Goal: Task Accomplishment & Management: Manage account settings

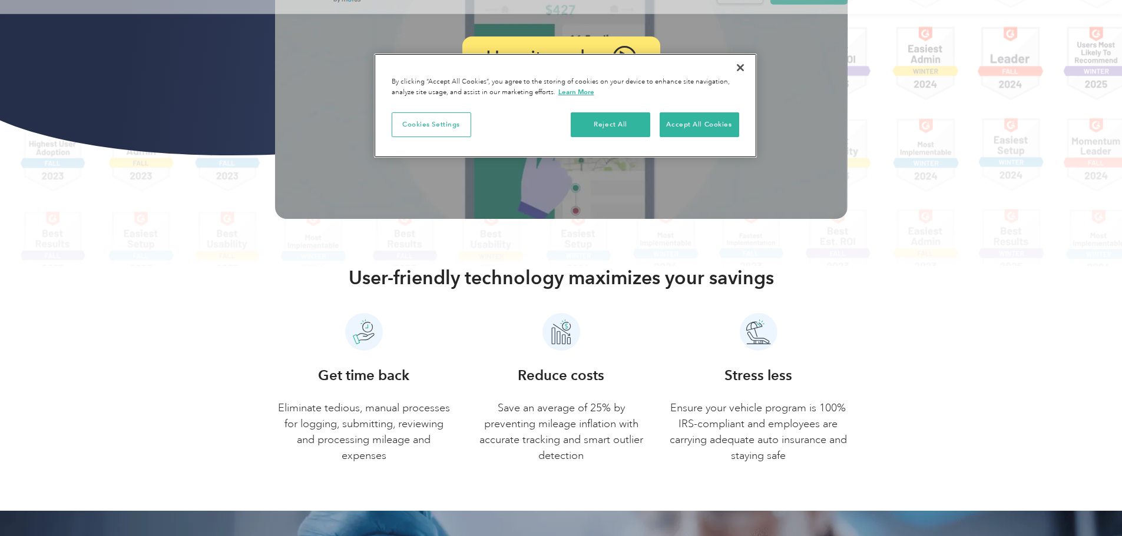
scroll to position [353, 0]
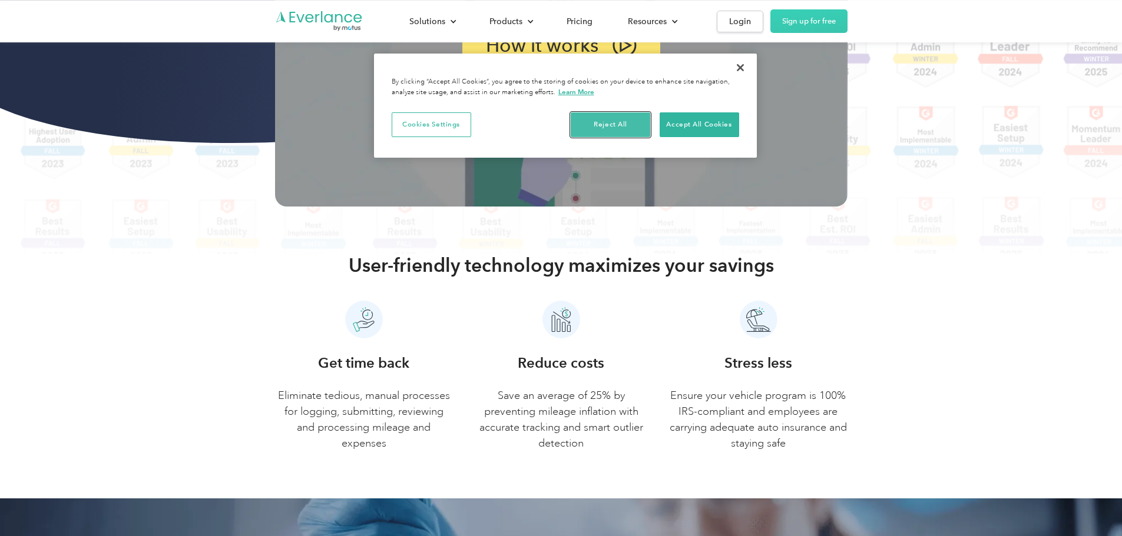
click at [634, 121] on button "Reject All" at bounding box center [610, 124] width 79 height 25
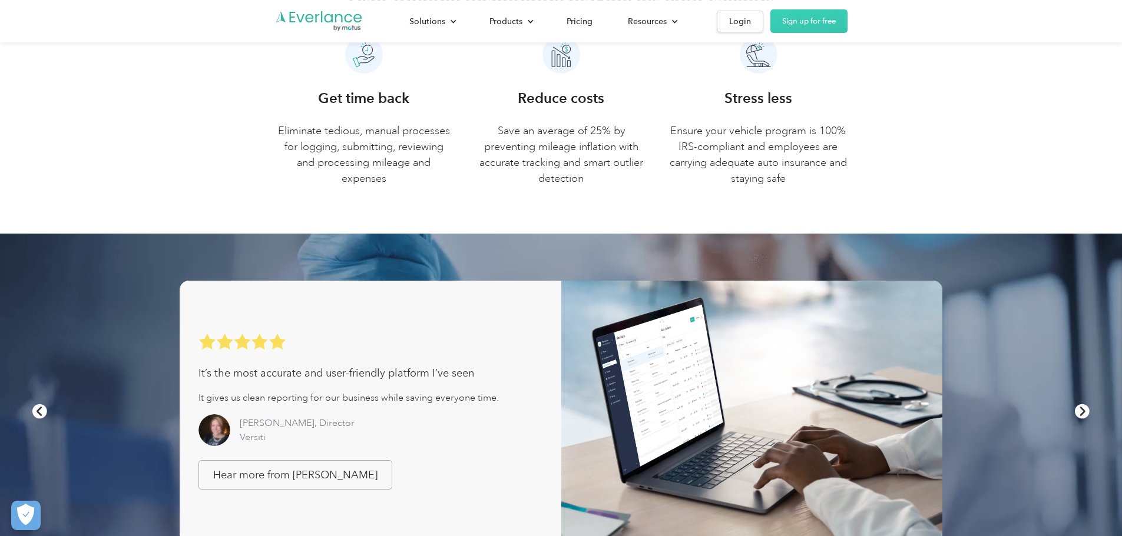
scroll to position [645, 0]
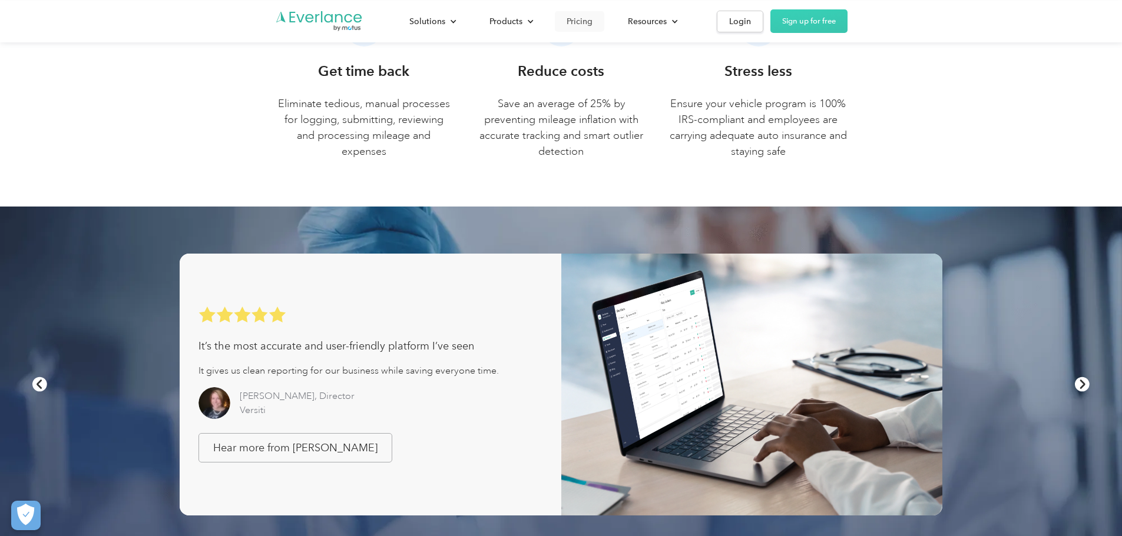
click at [592, 22] on div "Pricing" at bounding box center [579, 21] width 26 height 15
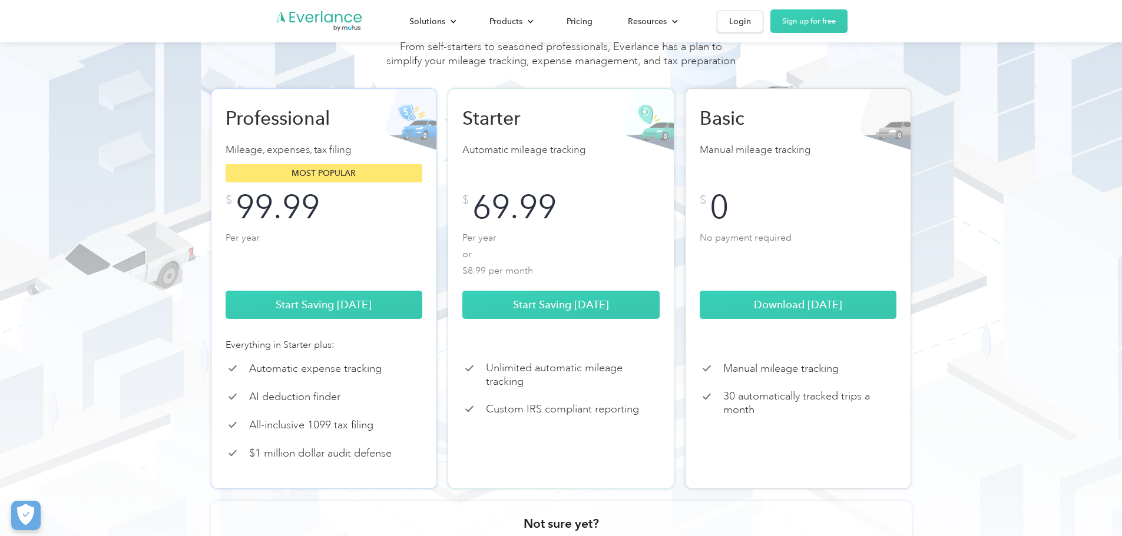
scroll to position [118, 0]
click at [847, 16] on link "Sign up for free" at bounding box center [808, 21] width 77 height 24
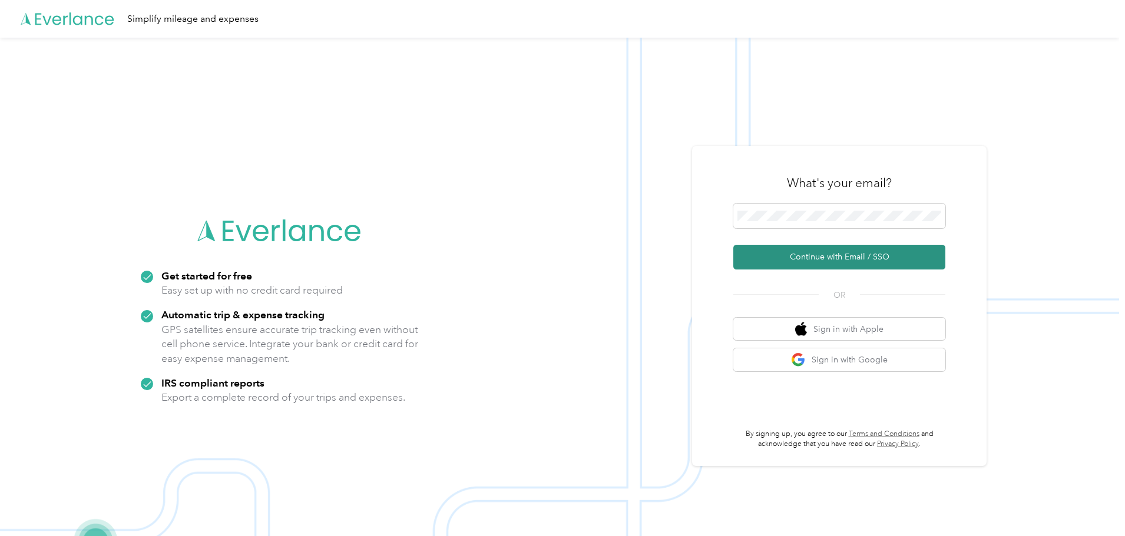
click at [818, 264] on button "Continue with Email / SSO" at bounding box center [839, 257] width 212 height 25
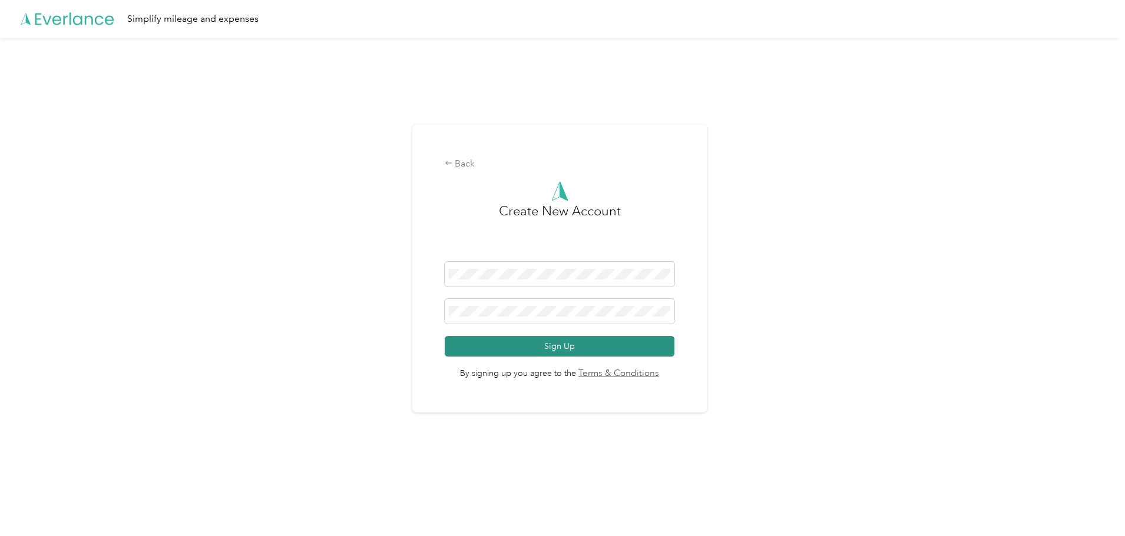
click at [568, 354] on button "Sign Up" at bounding box center [560, 346] width 230 height 21
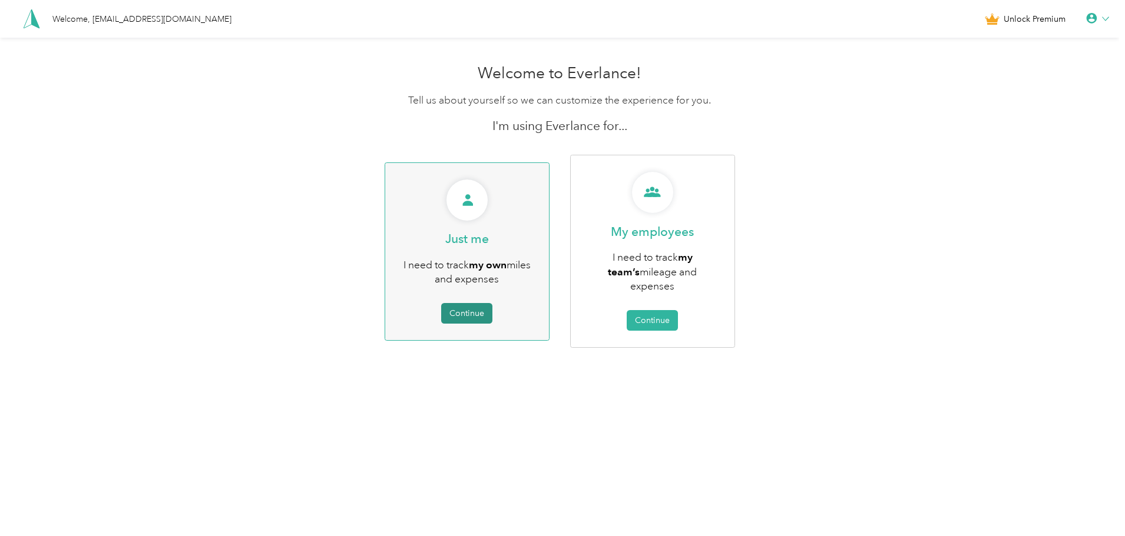
click at [469, 311] on button "Continue" at bounding box center [466, 313] width 51 height 21
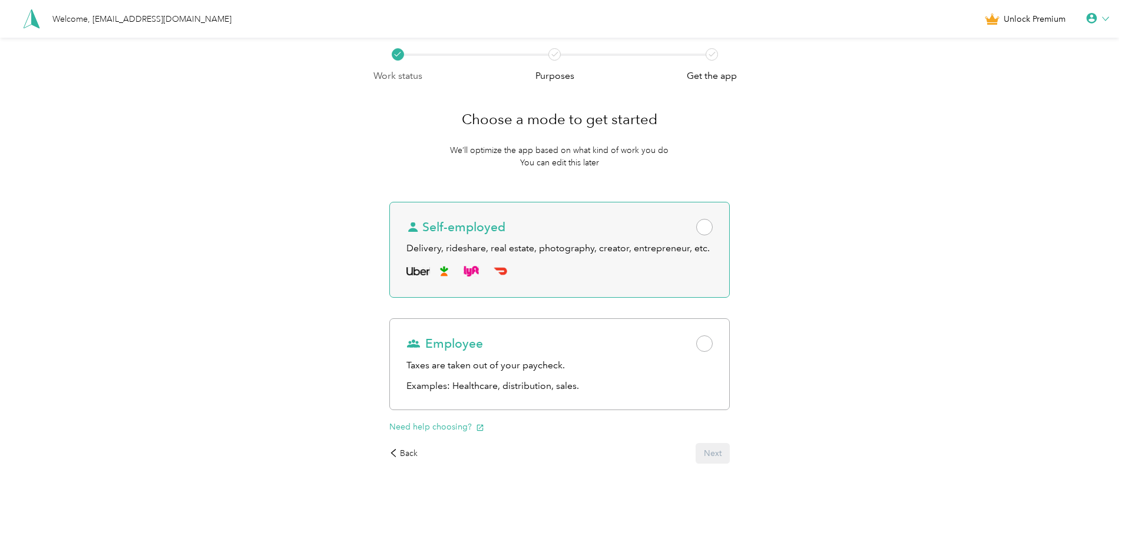
click at [624, 272] on div at bounding box center [559, 271] width 306 height 19
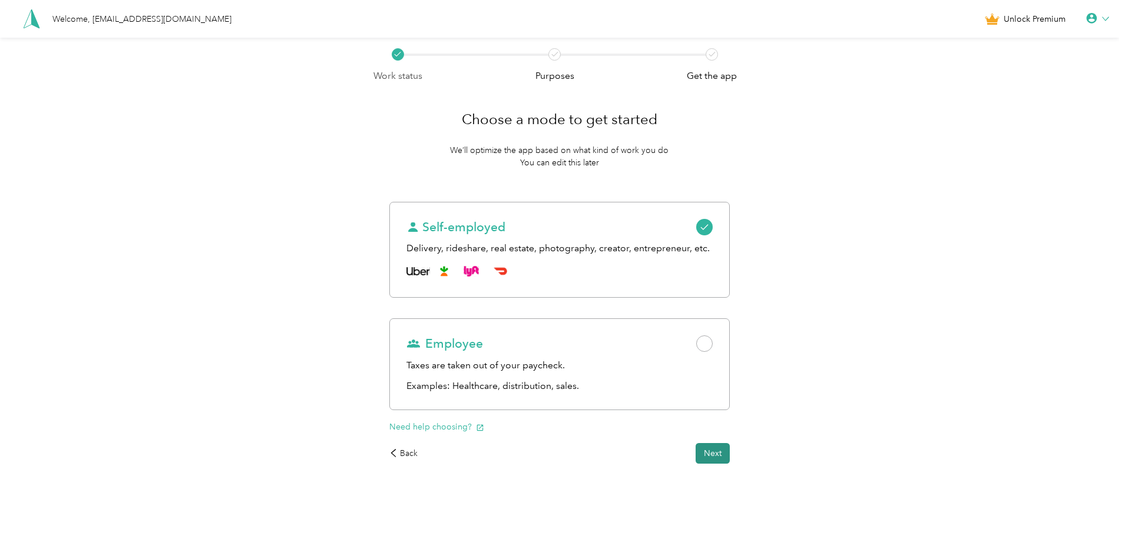
click at [710, 455] on button "Next" at bounding box center [712, 453] width 34 height 21
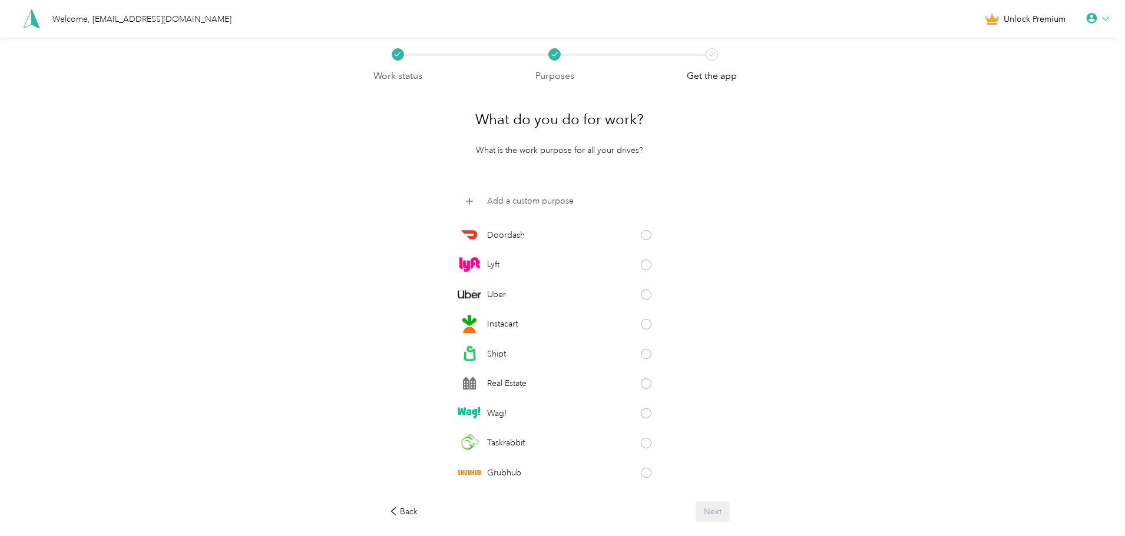
click at [538, 193] on div "Add a custom purpose" at bounding box center [560, 202] width 204 height 24
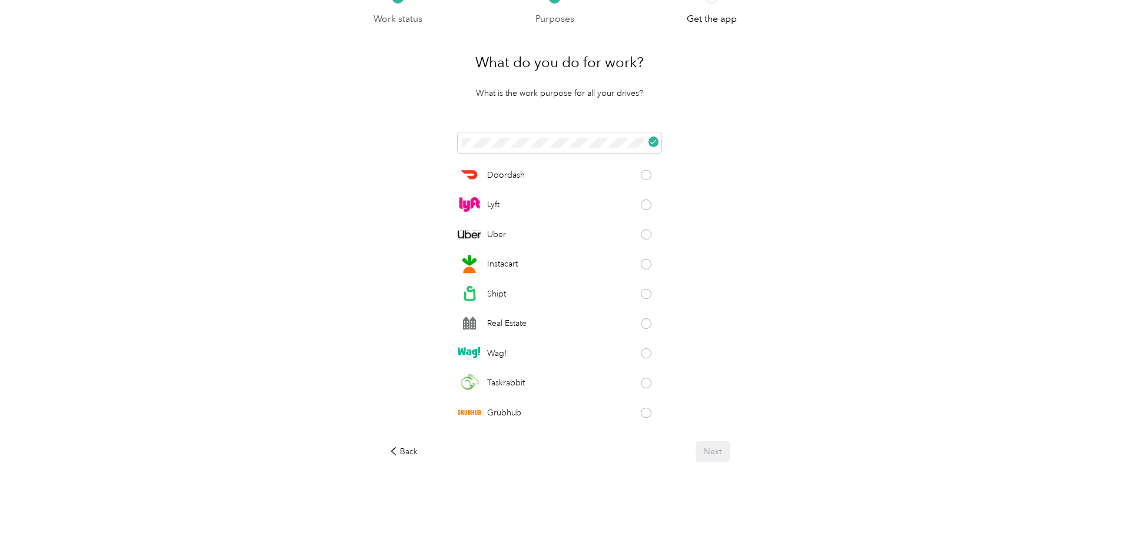
click at [717, 448] on div "Back Next" at bounding box center [559, 452] width 340 height 21
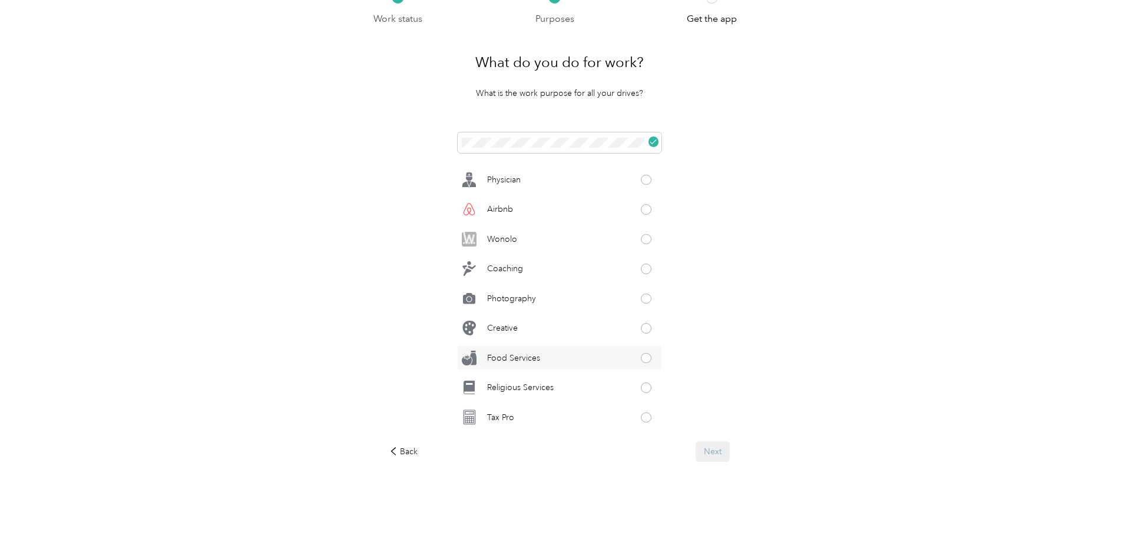
scroll to position [528, 0]
click at [790, 297] on div "Work status Purposes Get the app What do you do for work? What is the work purp…" at bounding box center [559, 259] width 1119 height 556
click at [651, 138] on icon at bounding box center [652, 141] width 7 height 7
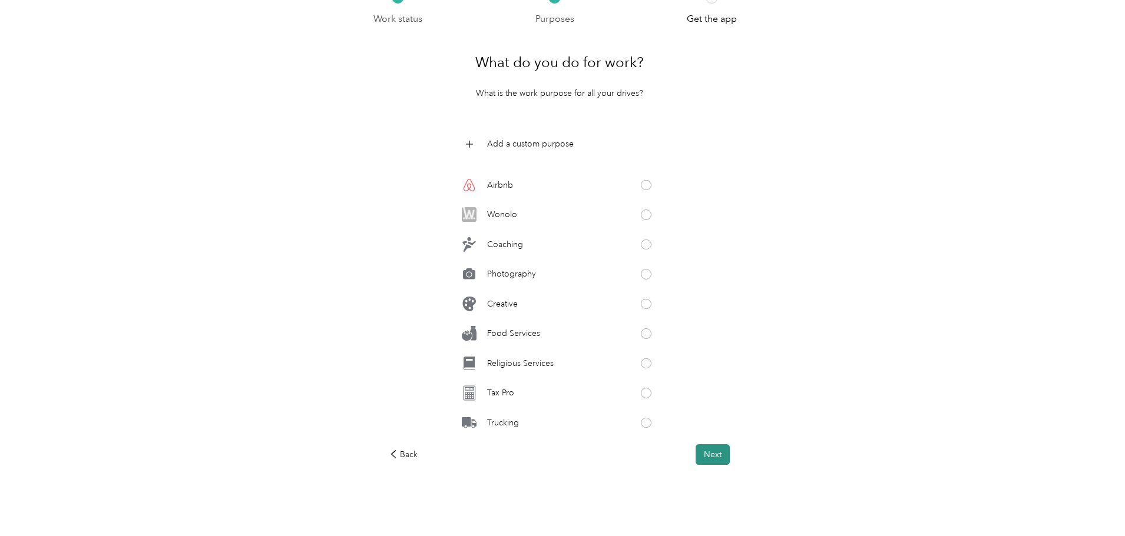
click at [724, 462] on button "Next" at bounding box center [712, 455] width 34 height 21
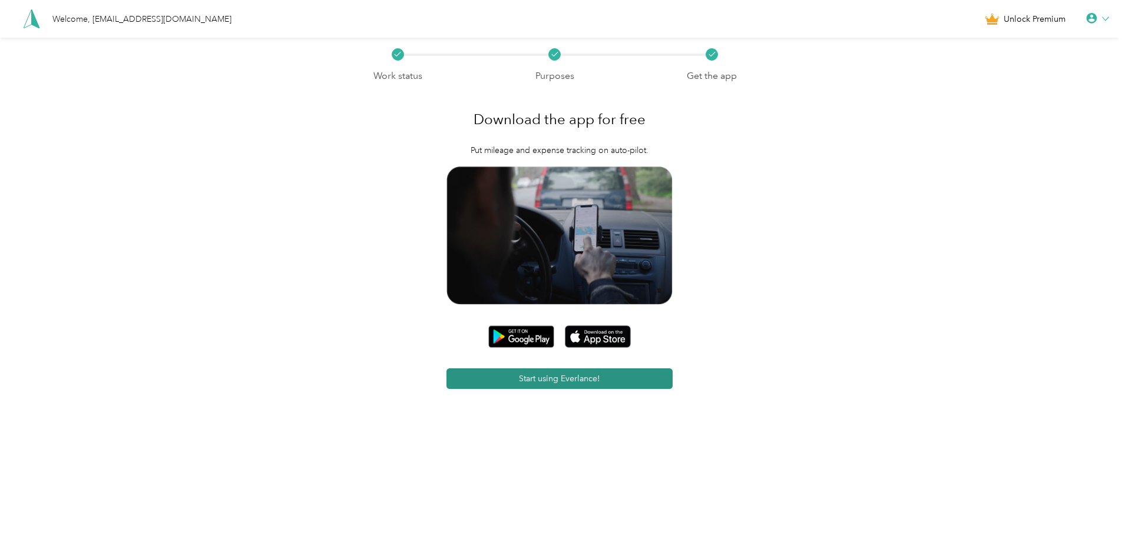
click at [578, 380] on button "Start using Everlance!" at bounding box center [559, 379] width 227 height 21
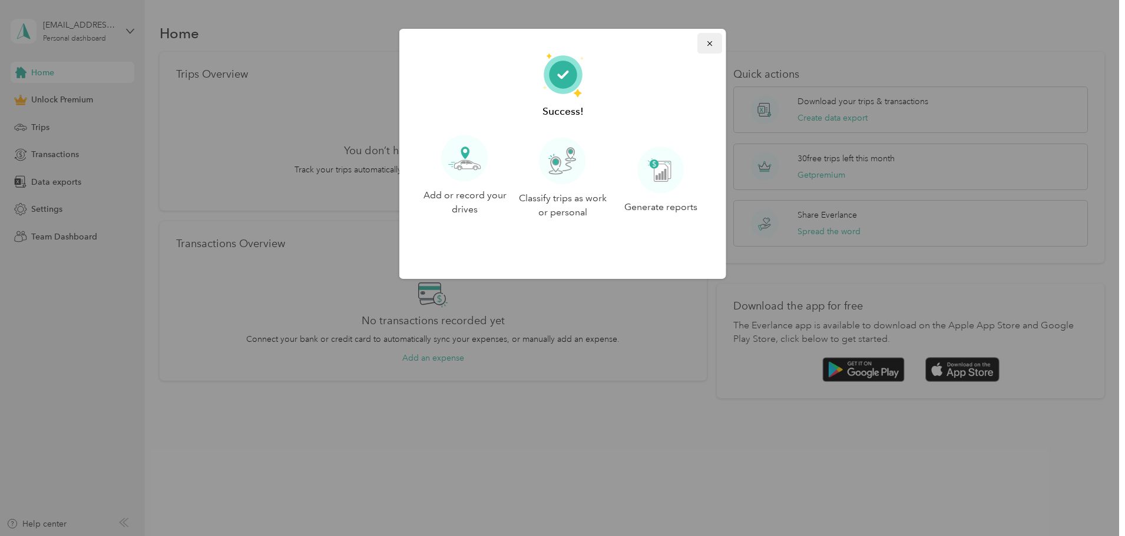
click at [705, 45] on icon "button" at bounding box center [709, 43] width 8 height 8
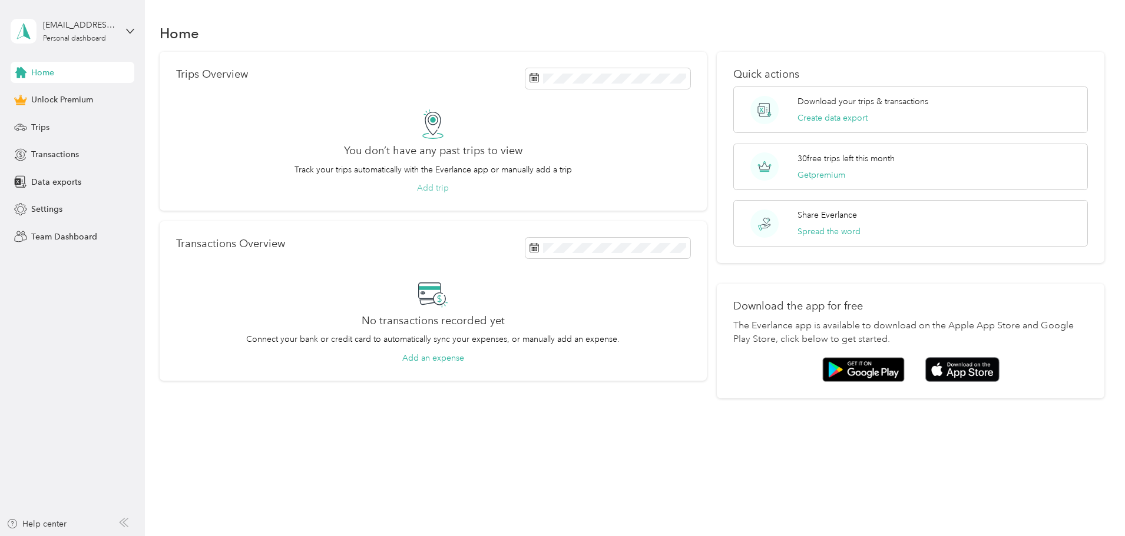
click at [449, 188] on button "Add trip" at bounding box center [433, 188] width 32 height 12
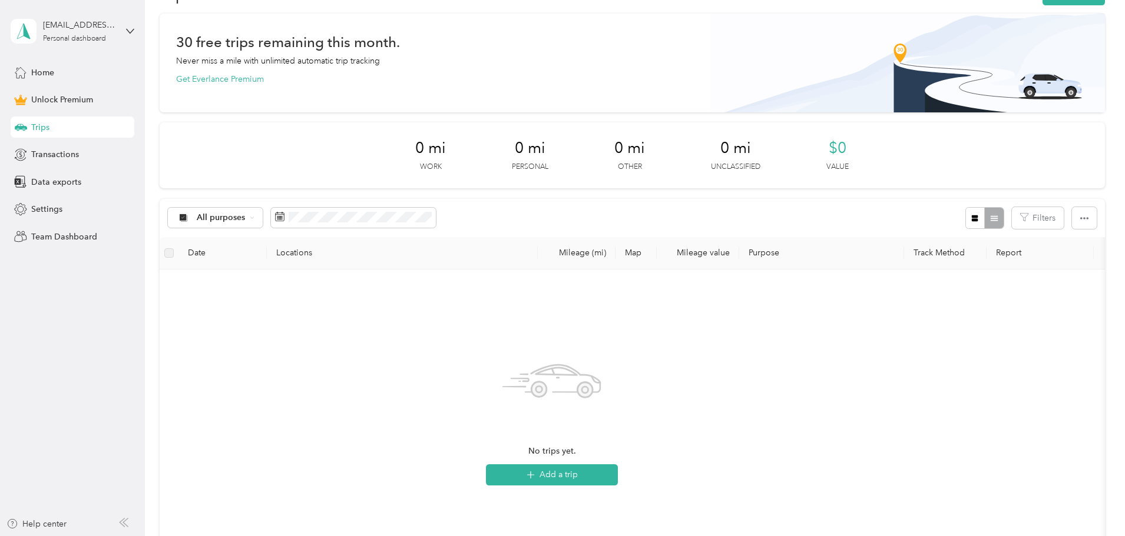
scroll to position [59, 0]
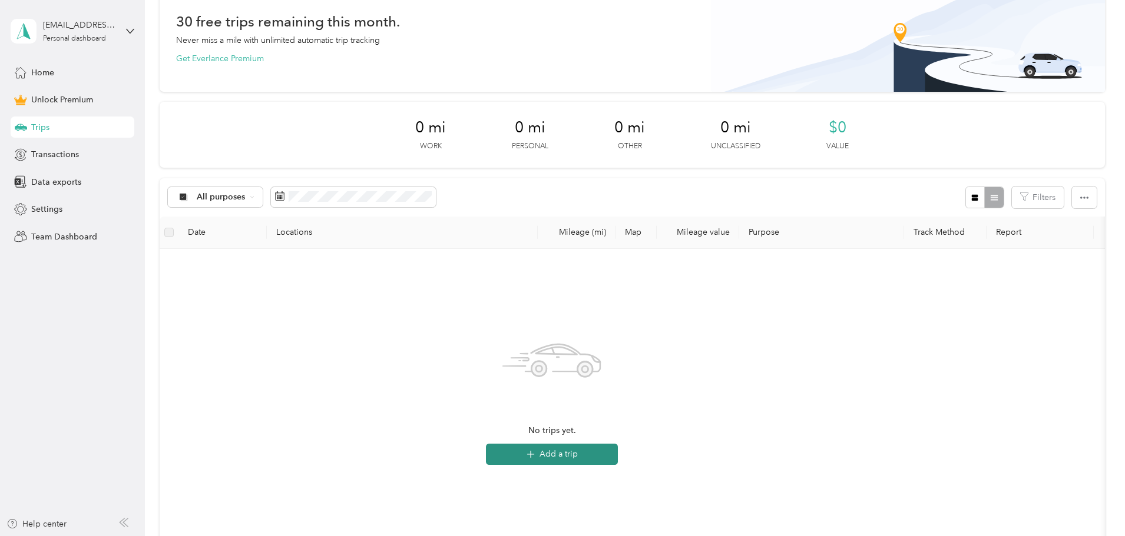
click at [538, 454] on icon "button" at bounding box center [531, 455] width 14 height 14
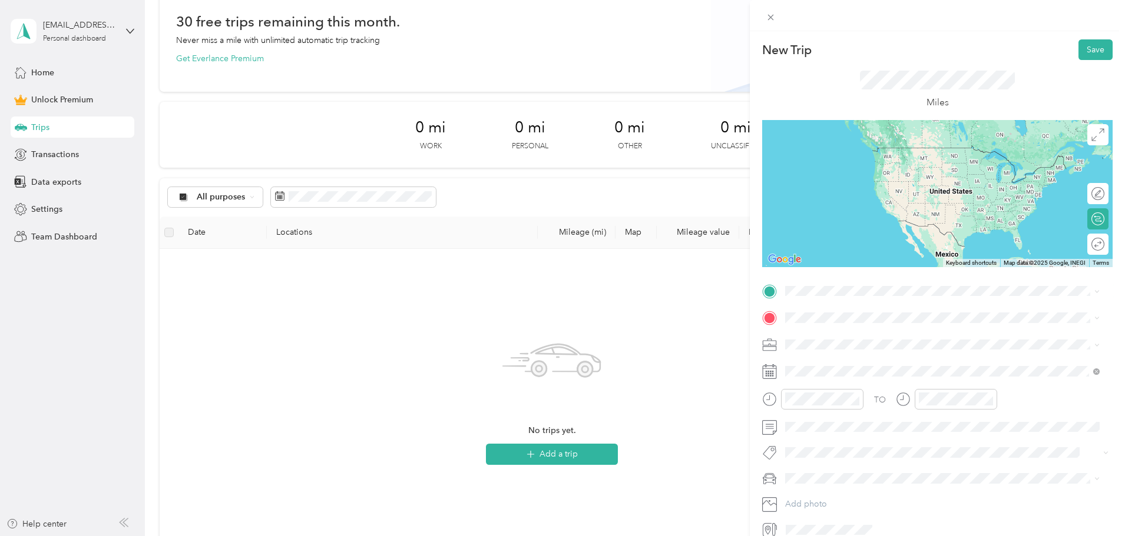
click at [913, 337] on span "2002 Haydenbrook Drive Northwest Acworth, Georgia 30101, United States" at bounding box center [866, 331] width 118 height 11
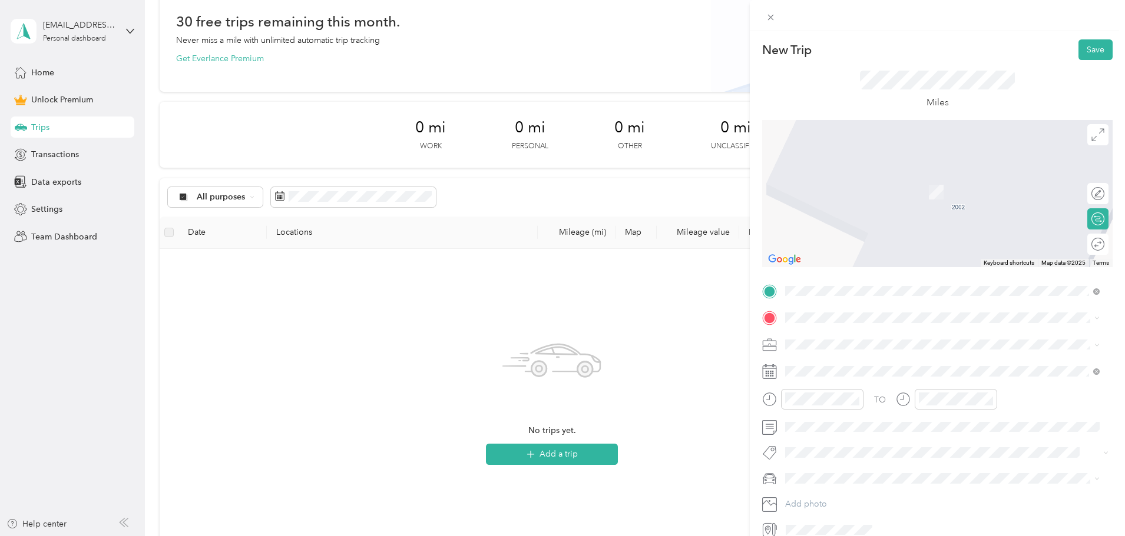
click at [873, 386] on div "610 Atlanta Highway Winder, Georgia 30680, United States" at bounding box center [942, 385] width 306 height 16
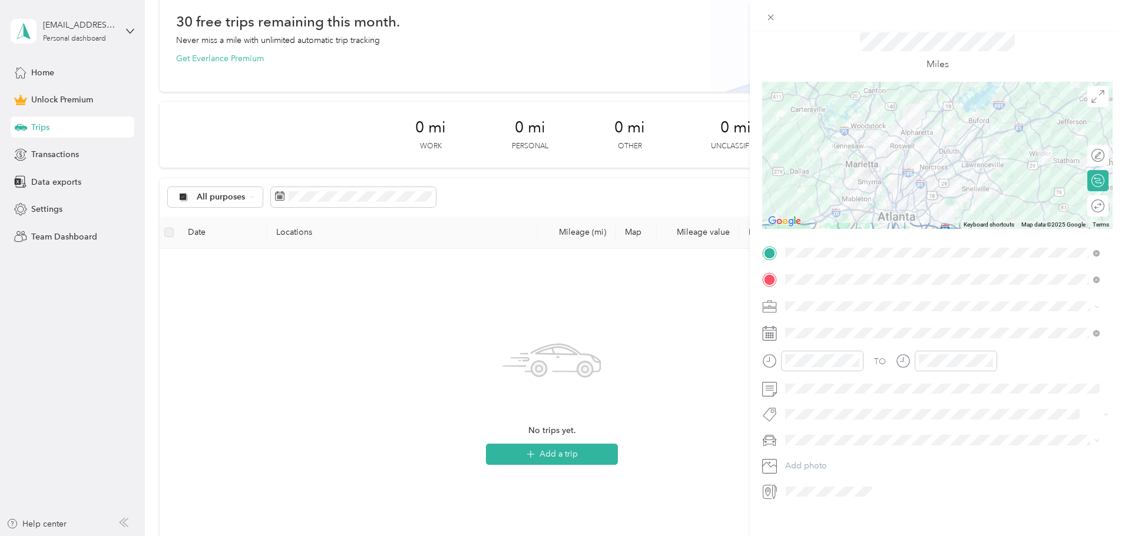
scroll to position [55, 0]
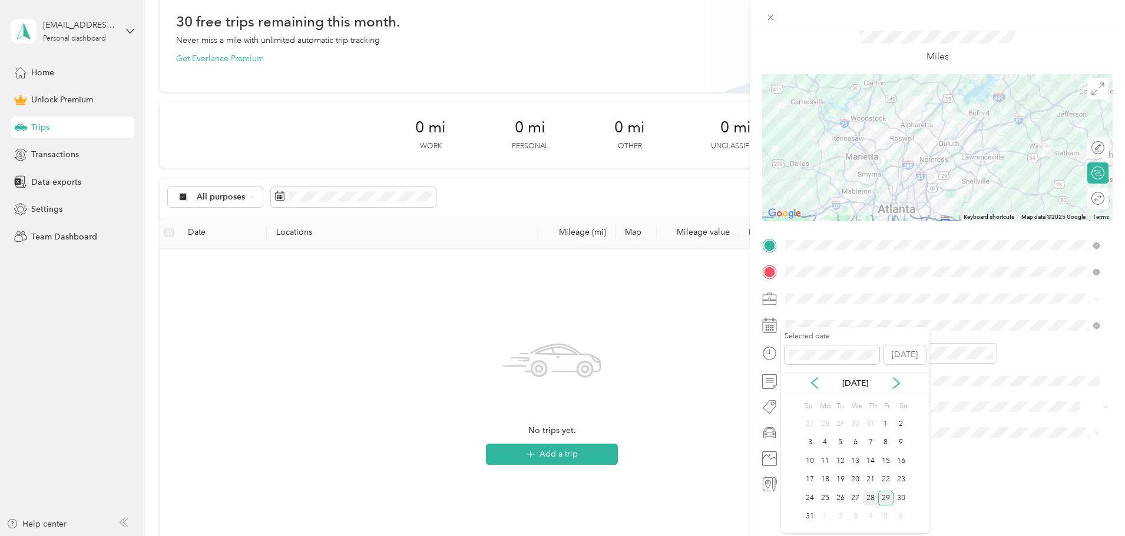
click at [872, 501] on div "28" at bounding box center [870, 498] width 15 height 15
click at [1073, 423] on span at bounding box center [947, 432] width 332 height 19
click at [937, 446] on div "09" at bounding box center [931, 448] width 28 height 16
click at [970, 400] on div "36" at bounding box center [964, 396] width 28 height 16
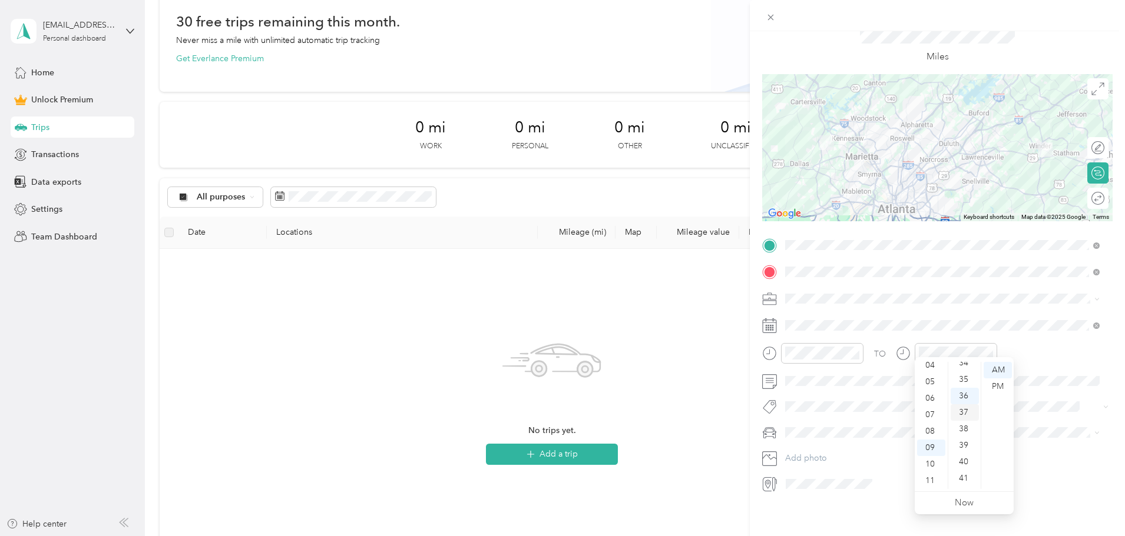
scroll to position [594, 0]
click at [998, 369] on div "AM" at bounding box center [997, 370] width 28 height 16
click at [1081, 193] on div at bounding box center [1085, 198] width 11 height 11
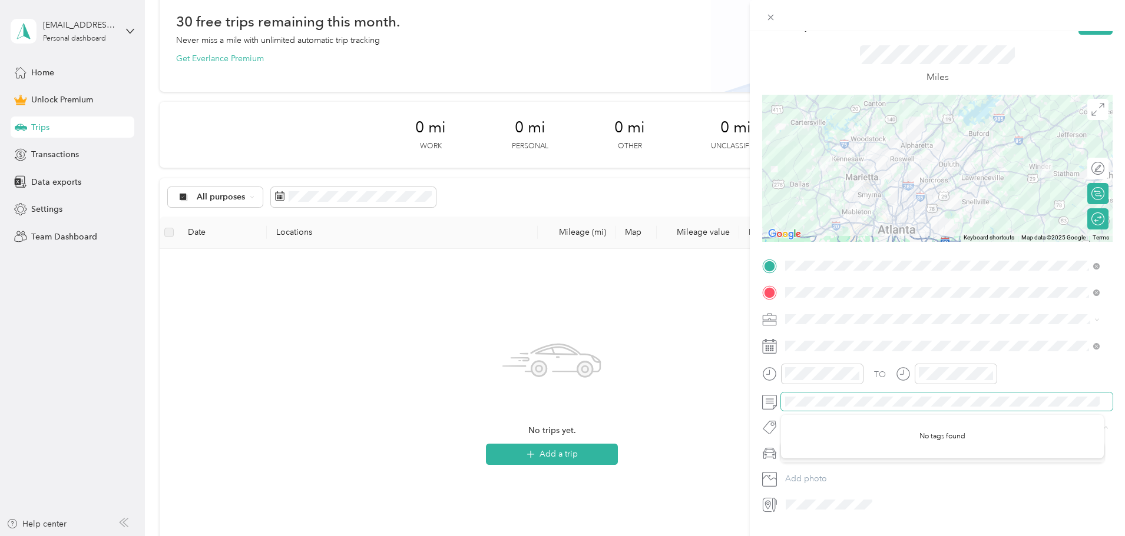
scroll to position [0, 0]
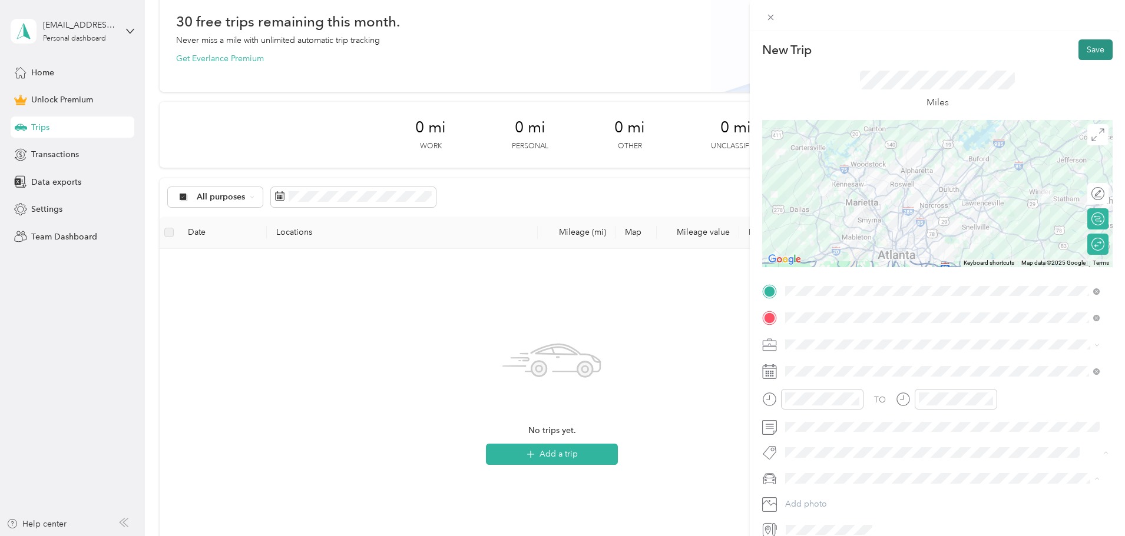
click at [1093, 51] on button "Save" at bounding box center [1095, 49] width 34 height 21
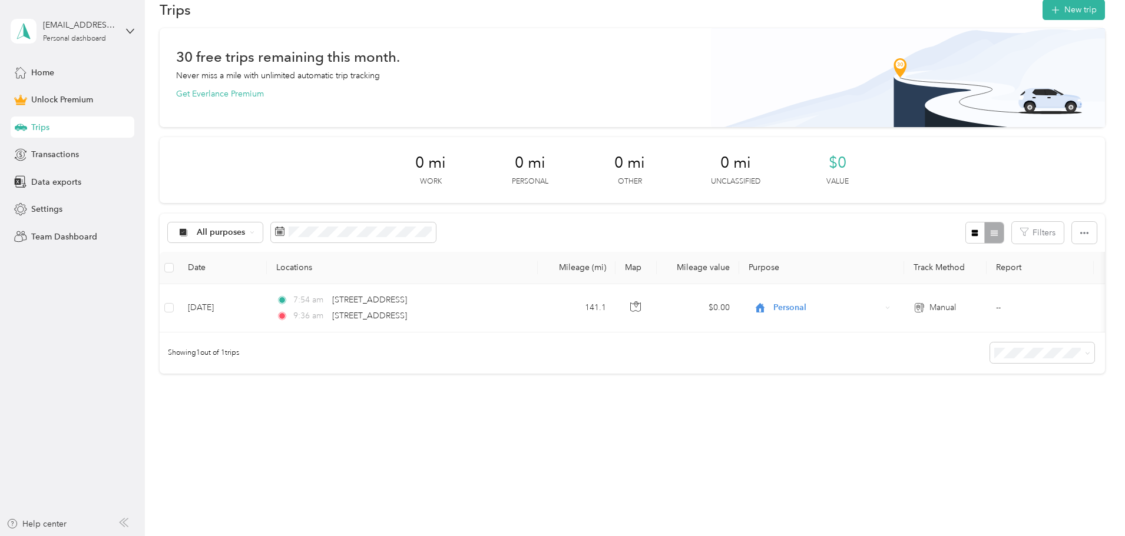
scroll to position [0, 190]
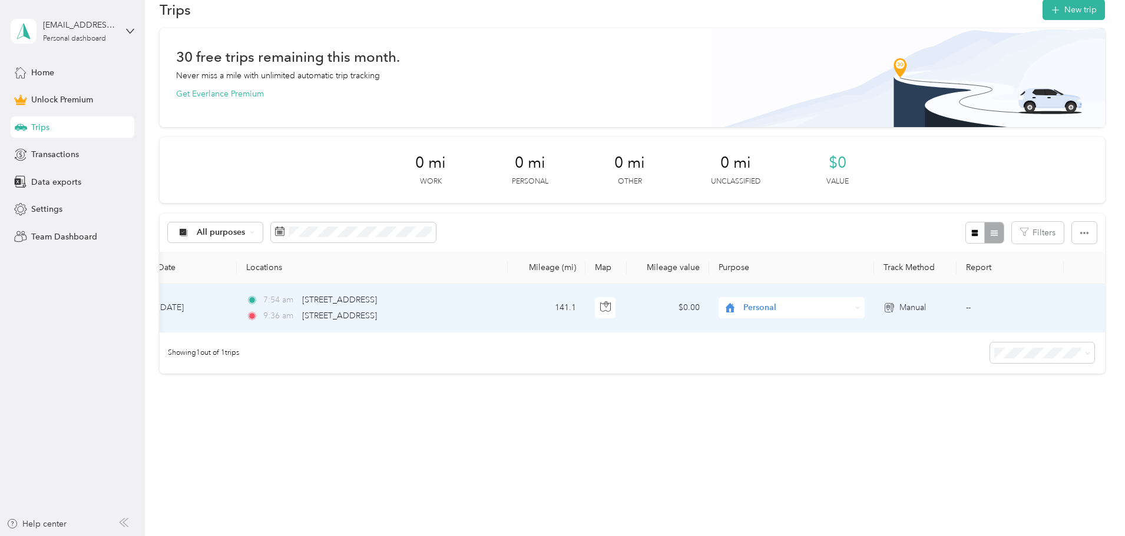
click at [743, 301] on span "Personal" at bounding box center [797, 307] width 108 height 13
click at [716, 327] on ol "Work Personal Sales Other Charity Medical Moving Commute" at bounding box center [710, 393] width 146 height 165
click at [743, 301] on span "Personal" at bounding box center [797, 307] width 108 height 13
click at [704, 321] on span "Work" at bounding box center [720, 316] width 109 height 12
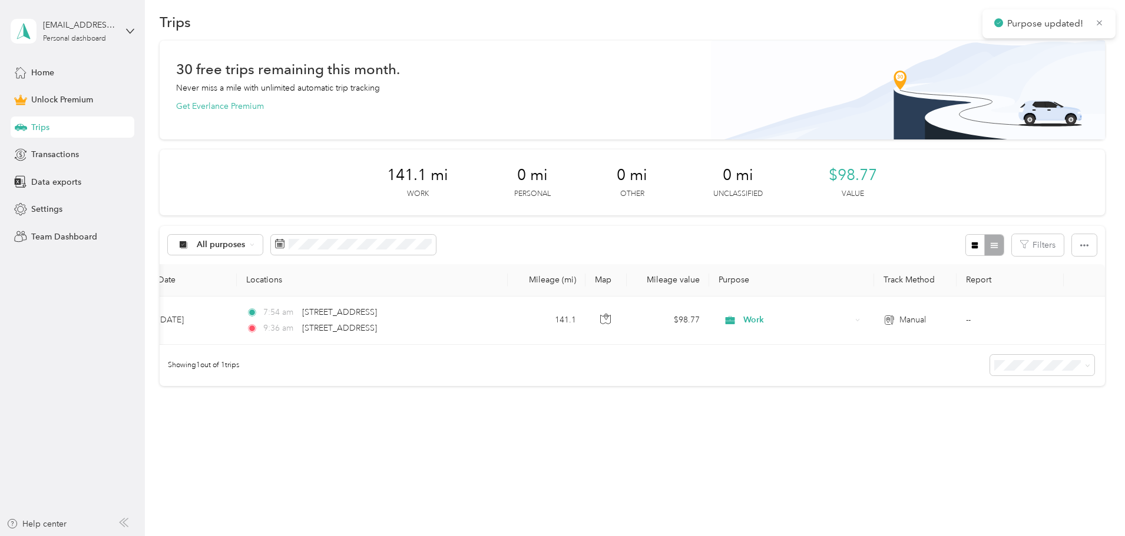
scroll to position [0, 0]
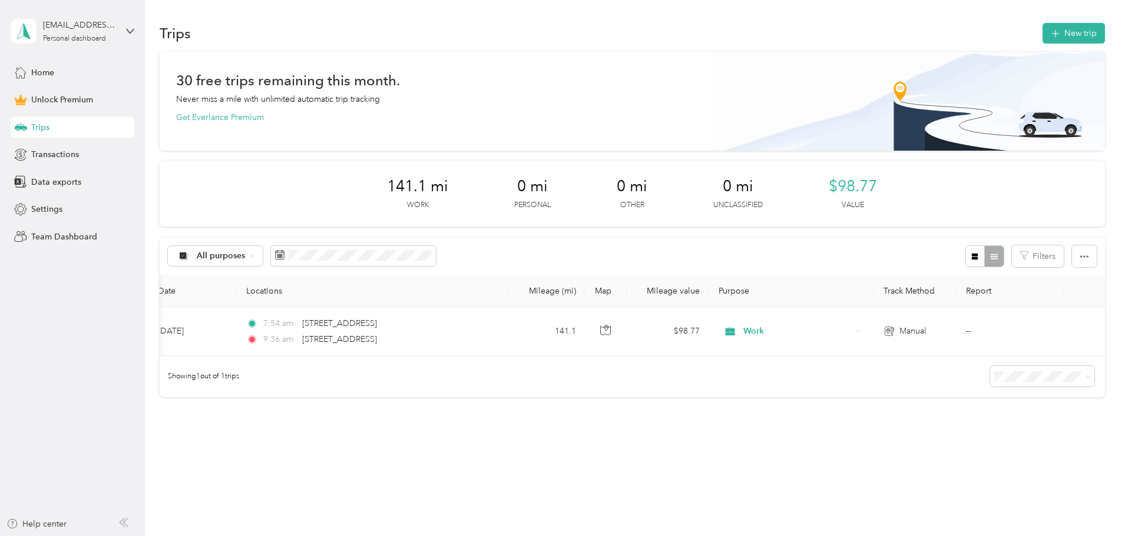
drag, startPoint x: 587, startPoint y: 356, endPoint x: 464, endPoint y: 375, distance: 124.6
click at [464, 375] on div "All purposes Filters Date Locations Mileage (mi) Map Mileage value Purpose Trac…" at bounding box center [632, 317] width 945 height 160
click at [596, 385] on div "Showing 1 out of 1 trips" at bounding box center [632, 376] width 945 height 41
click at [63, 216] on div "Settings" at bounding box center [73, 209] width 124 height 21
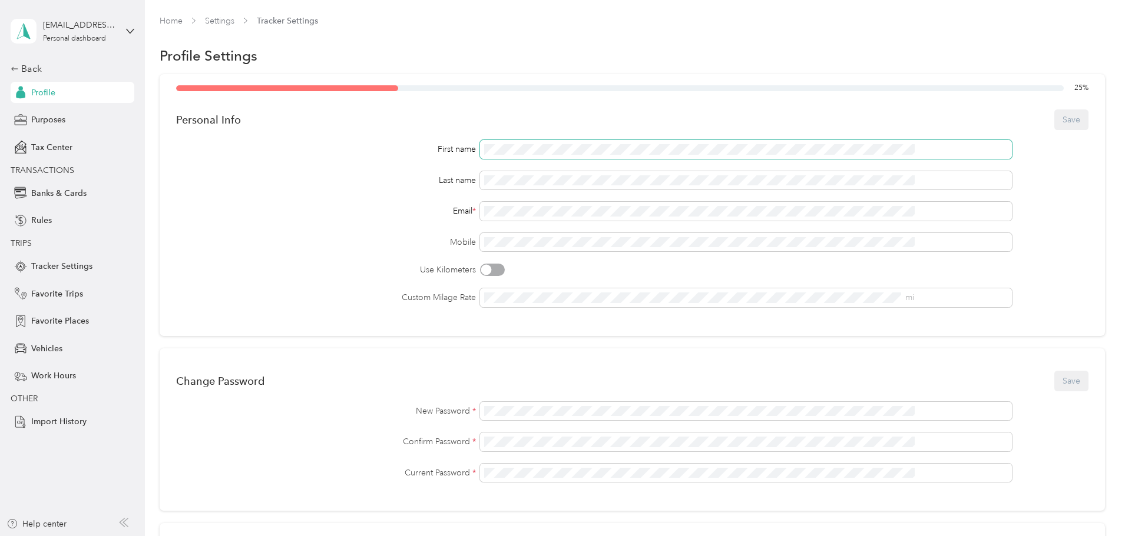
click at [569, 144] on span at bounding box center [746, 149] width 532 height 19
click at [652, 378] on div "Change Password Save" at bounding box center [632, 381] width 912 height 25
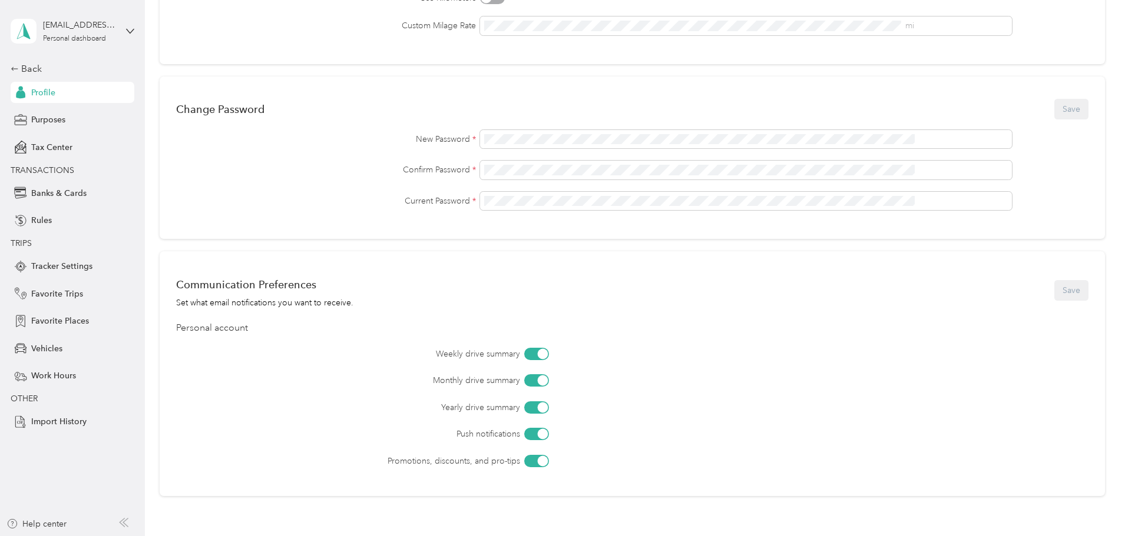
scroll to position [294, 0]
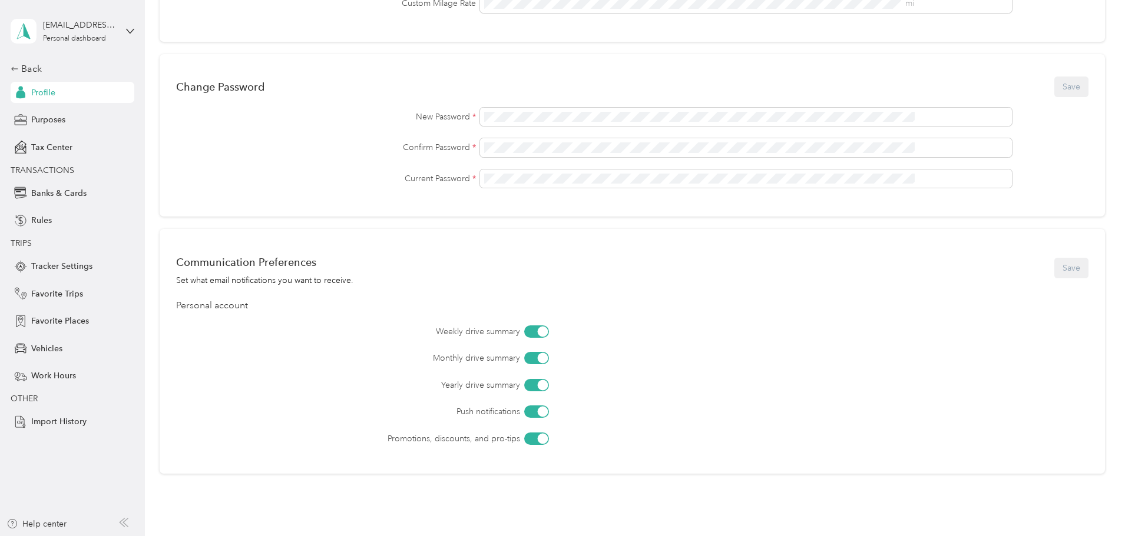
click at [548, 332] on div at bounding box center [542, 331] width 11 height 11
click at [549, 336] on div at bounding box center [536, 332] width 25 height 12
click at [549, 440] on div at bounding box center [536, 439] width 25 height 12
click at [1054, 266] on button "Save" at bounding box center [1071, 268] width 34 height 21
click at [74, 350] on div "Vehicles" at bounding box center [73, 348] width 124 height 21
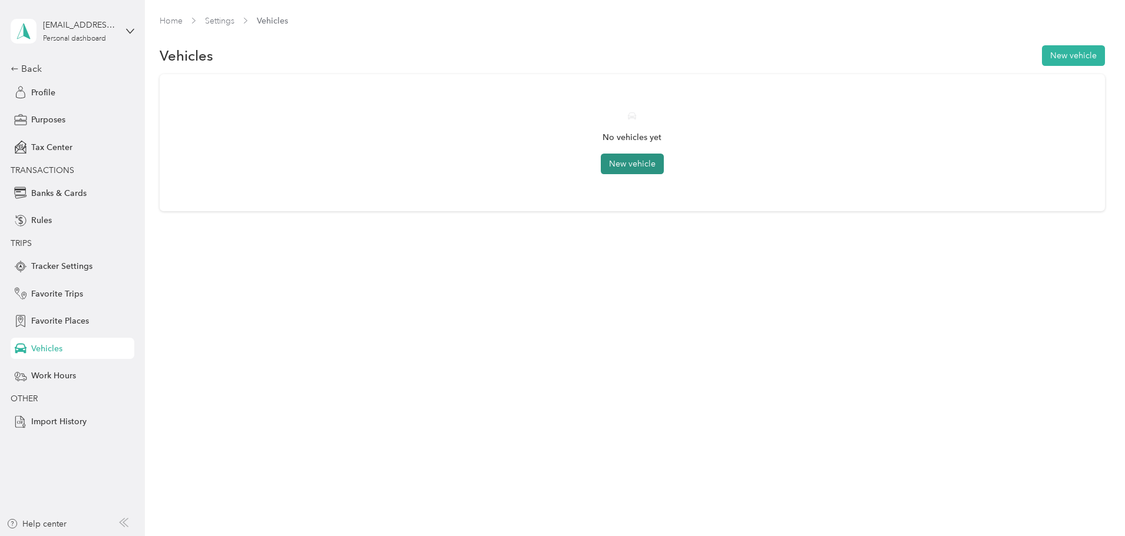
click at [642, 170] on button "New vehicle" at bounding box center [632, 164] width 63 height 21
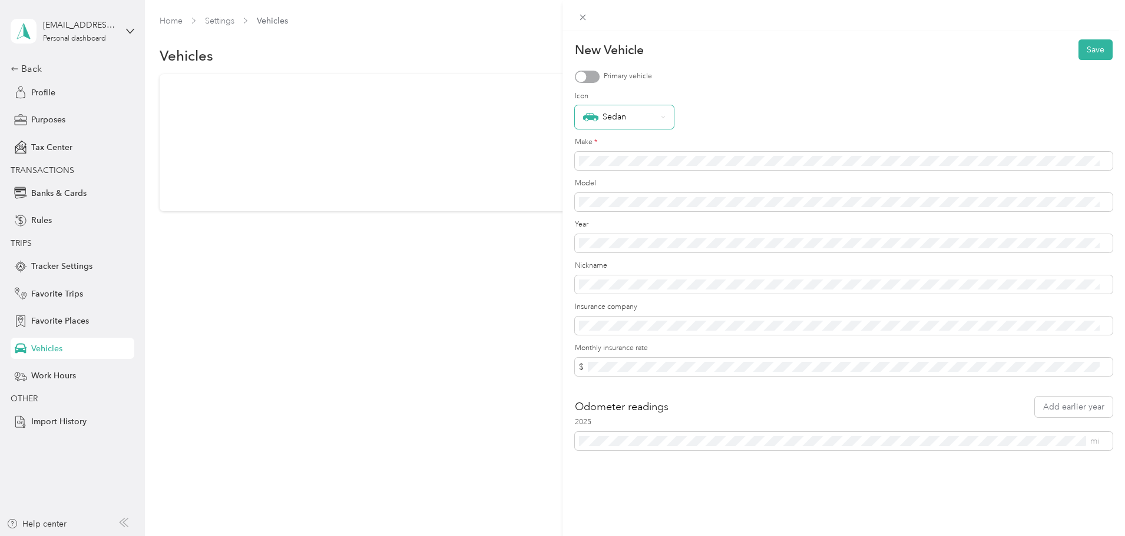
click at [635, 126] on div "Sedan" at bounding box center [624, 117] width 99 height 24
click at [629, 111] on div "Sedan" at bounding box center [620, 117] width 74 height 15
click at [609, 273] on li "Pickup" at bounding box center [624, 281] width 99 height 21
click at [462, 450] on div "New Vehicle Save Primary vehicle Icon Pickup Make * Model Year Nickname Insuran…" at bounding box center [562, 268] width 1125 height 536
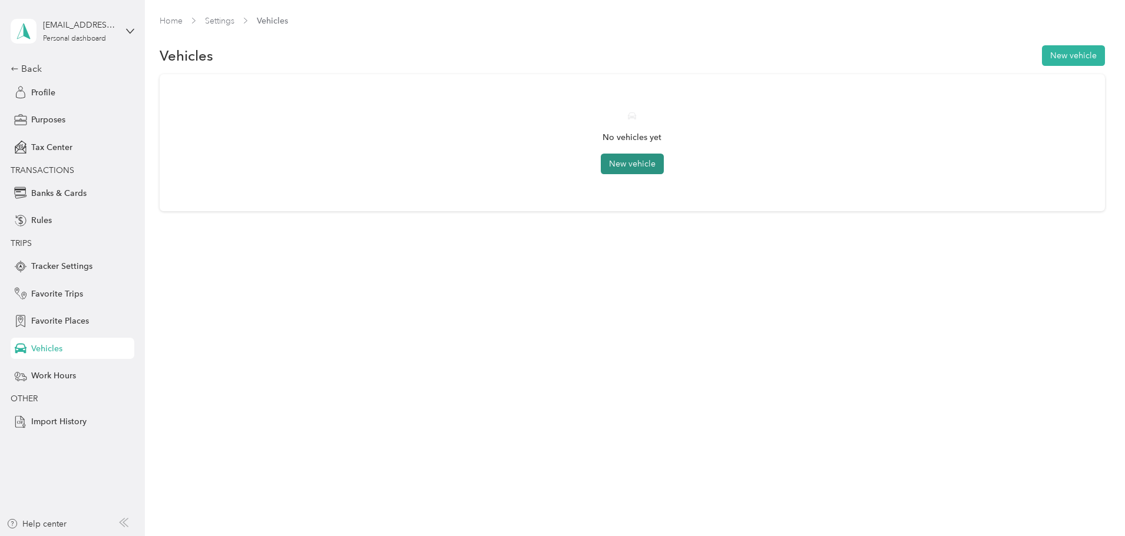
click at [645, 164] on button "New vehicle" at bounding box center [632, 164] width 63 height 21
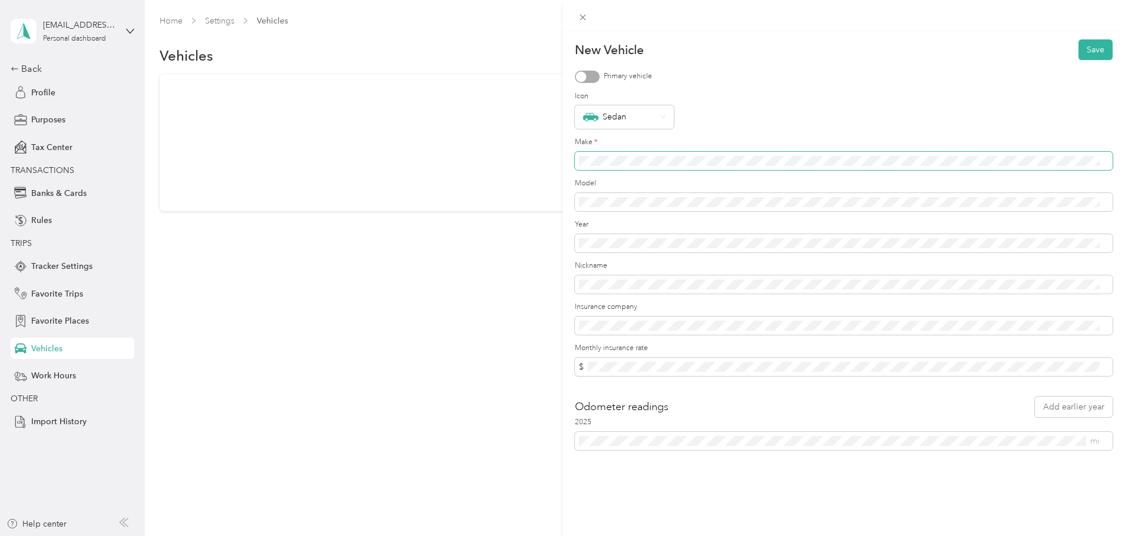
click at [714, 153] on span at bounding box center [844, 161] width 538 height 19
click at [653, 118] on div "Sedan" at bounding box center [620, 117] width 74 height 15
drag, startPoint x: 610, startPoint y: 276, endPoint x: 616, endPoint y: 258, distance: 18.1
click at [611, 276] on div "Pickup" at bounding box center [624, 282] width 82 height 12
click at [628, 145] on span at bounding box center [844, 154] width 538 height 19
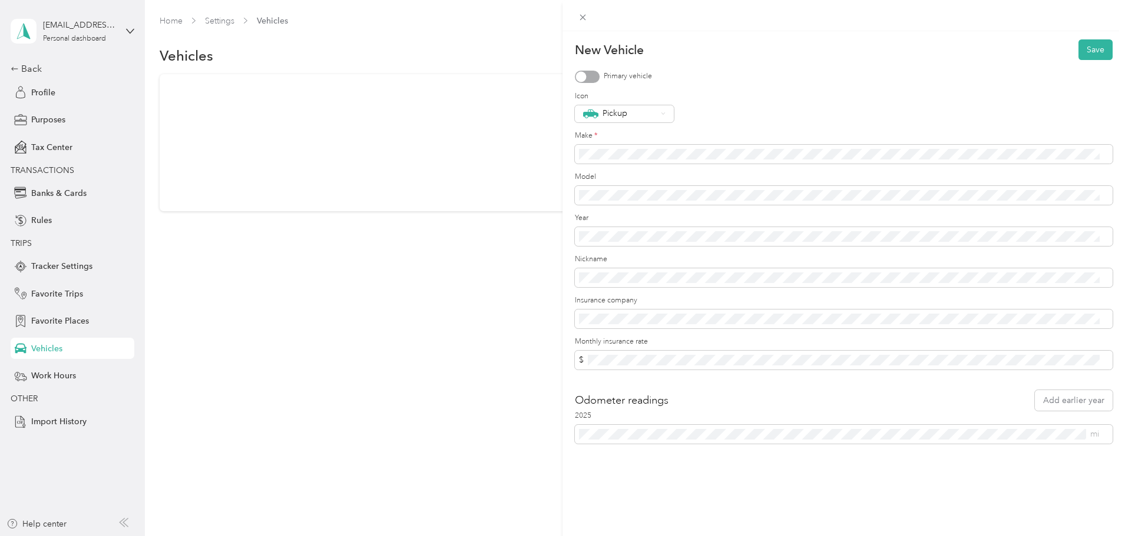
click at [631, 330] on form "New Vehicle Save Primary vehicle Icon Pickup Make * Model Year Nickname Insuran…" at bounding box center [844, 241] width 538 height 405
click at [1093, 51] on button "Save" at bounding box center [1095, 49] width 34 height 21
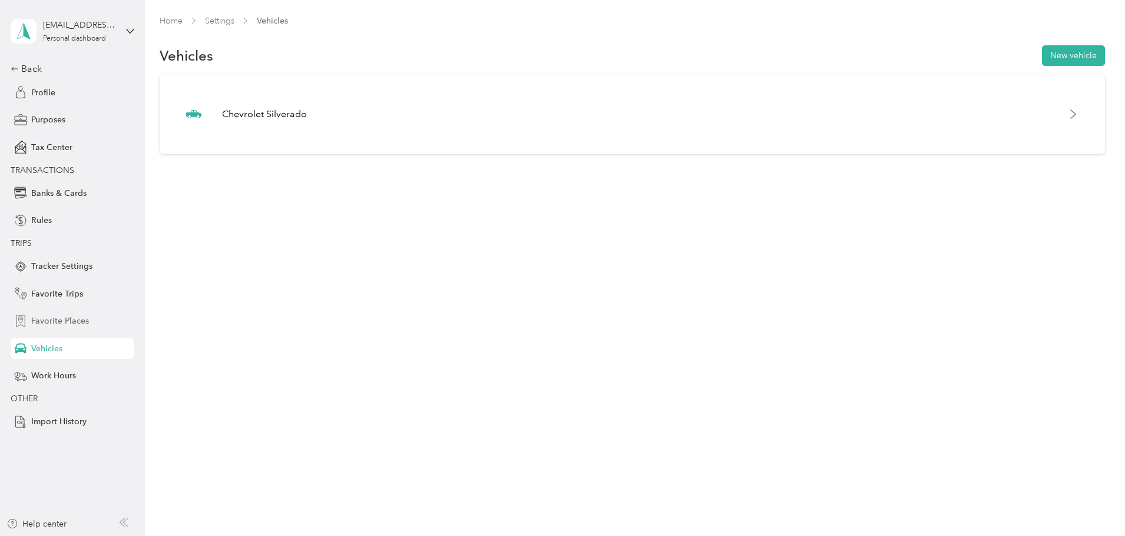
click at [82, 328] on div "Favorite Places" at bounding box center [73, 321] width 124 height 21
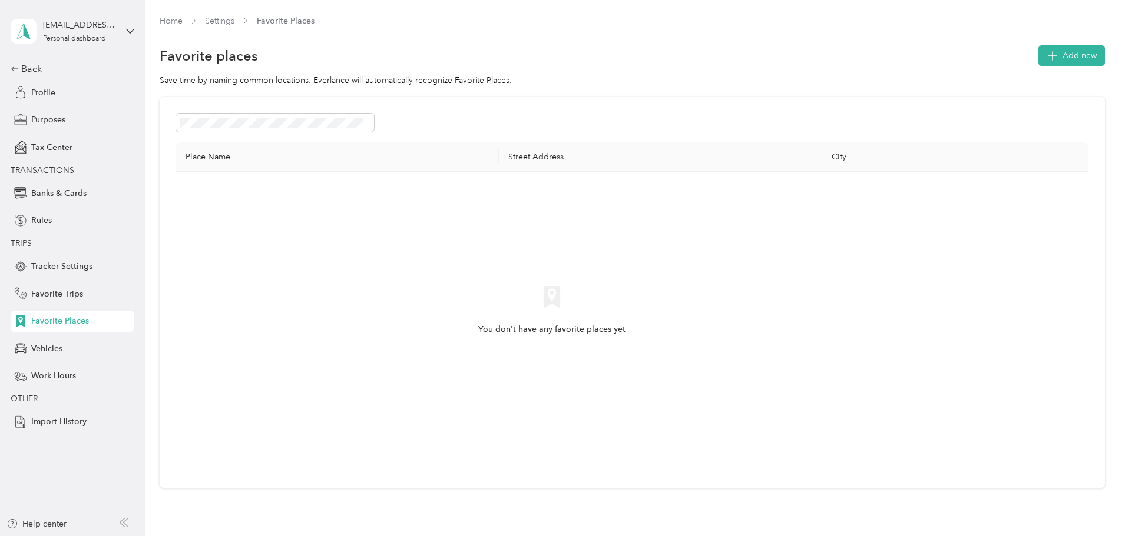
click at [77, 309] on div "Back Profile Purposes Tax Center TRANSACTIONS Banks & Cards Rules TRIPS Tracker…" at bounding box center [73, 247] width 124 height 371
click at [85, 287] on div "Favorite Trips" at bounding box center [73, 293] width 124 height 21
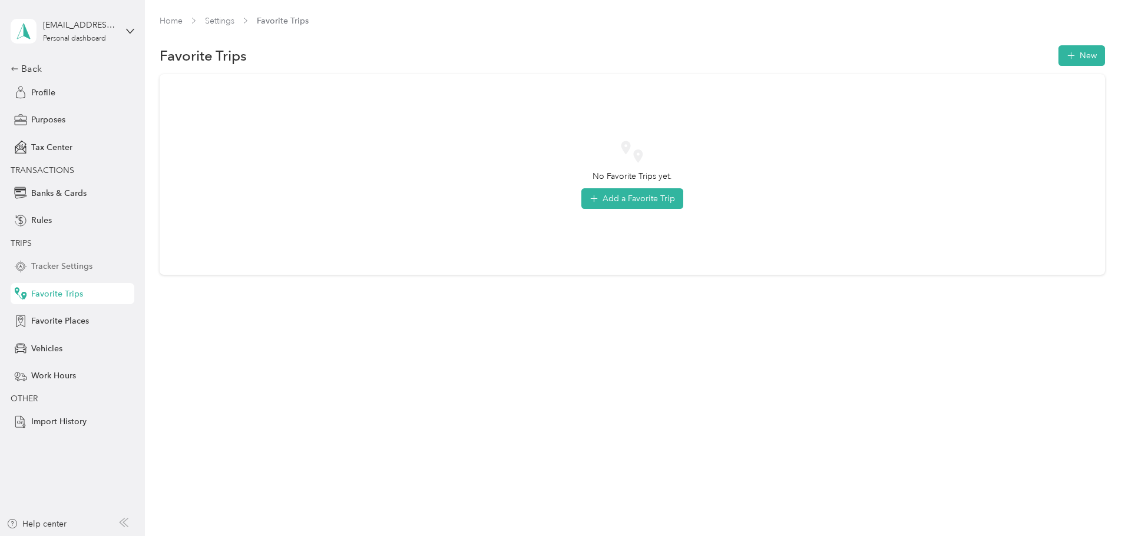
click at [85, 264] on span "Tracker Settings" at bounding box center [61, 266] width 61 height 12
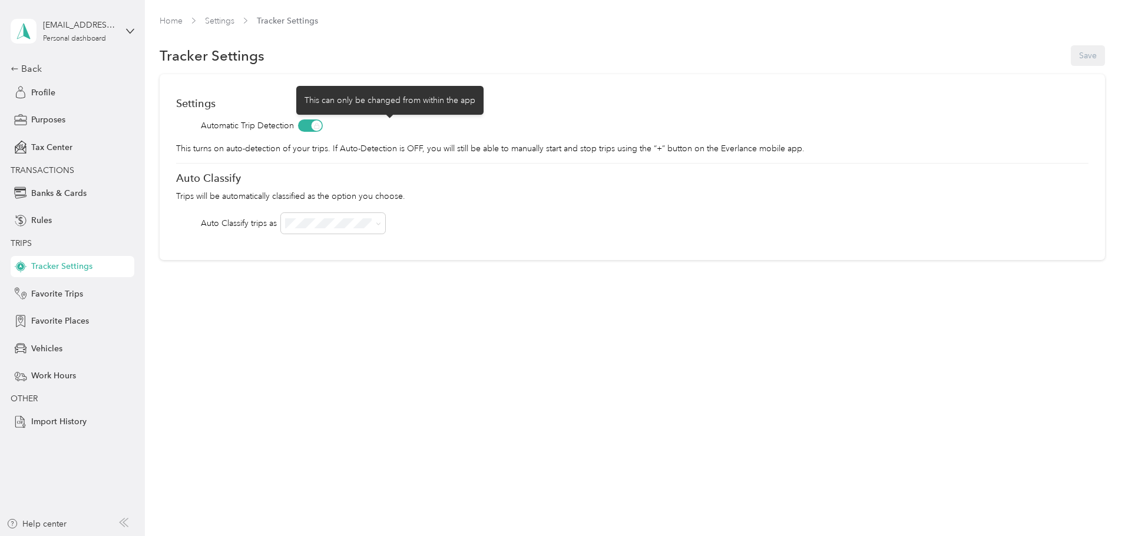
click at [323, 129] on span at bounding box center [310, 126] width 25 height 12
click at [323, 128] on span at bounding box center [310, 126] width 25 height 12
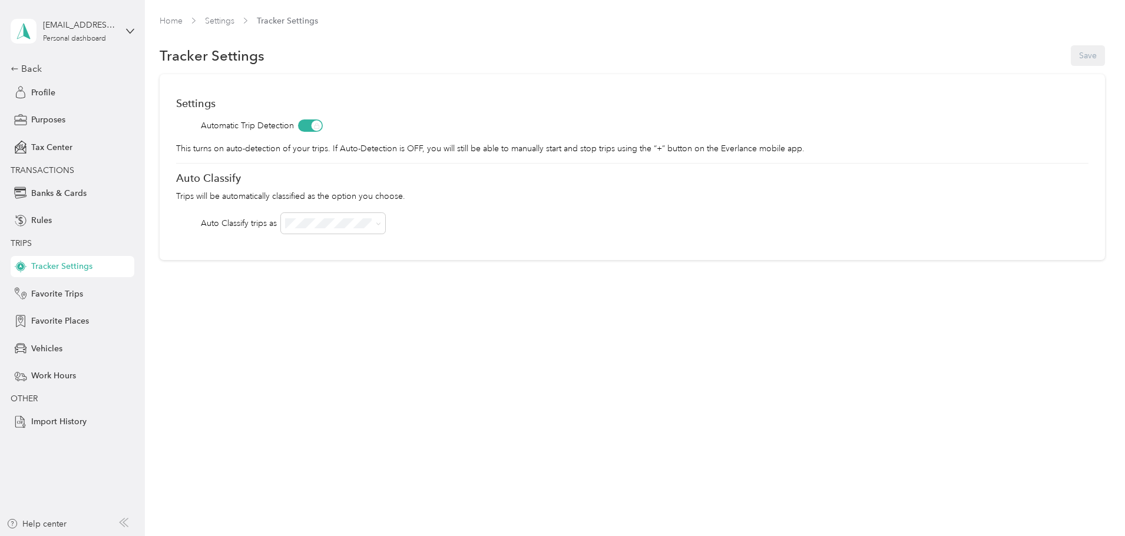
click at [389, 236] on div "Settings Automatic Trip Detection This turns on auto-detection of your trips. I…" at bounding box center [632, 167] width 945 height 186
click at [708, 377] on div "Home Settings Tracker Settings Tracker Settings Save Settings Automatic Trip De…" at bounding box center [632, 268] width 974 height 536
click at [52, 213] on div "Rules" at bounding box center [73, 220] width 124 height 21
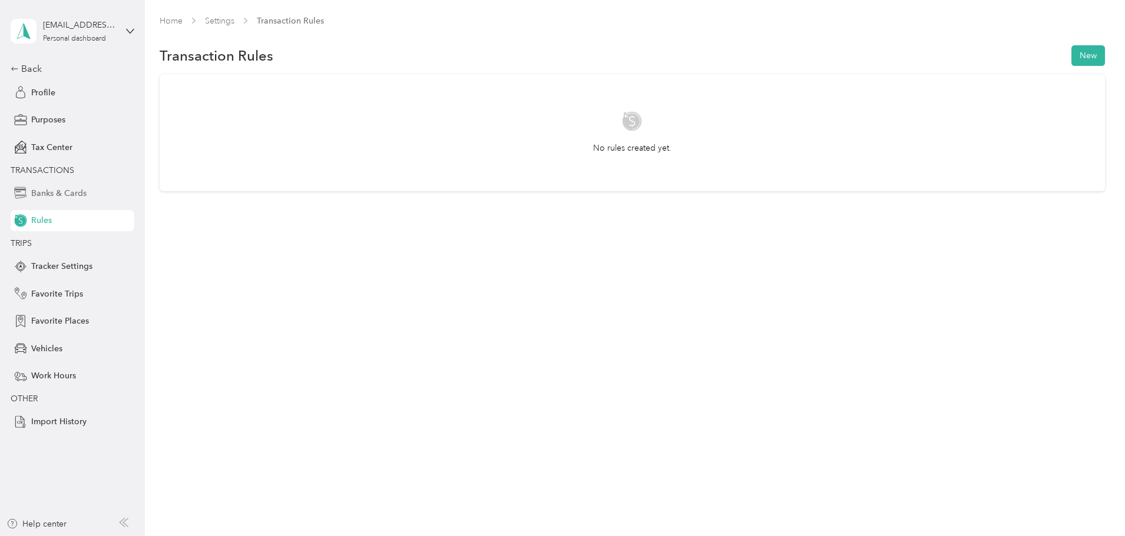
click at [72, 187] on span "Banks & Cards" at bounding box center [58, 193] width 55 height 12
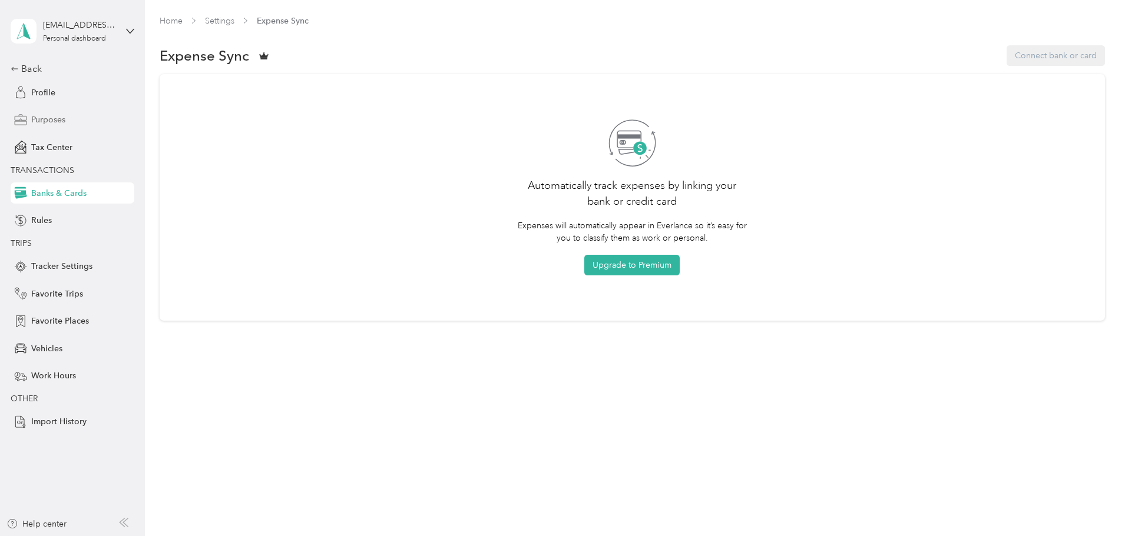
drag, startPoint x: 59, startPoint y: 125, endPoint x: 52, endPoint y: 121, distance: 7.4
click at [52, 121] on span "Purposes" at bounding box center [48, 120] width 34 height 12
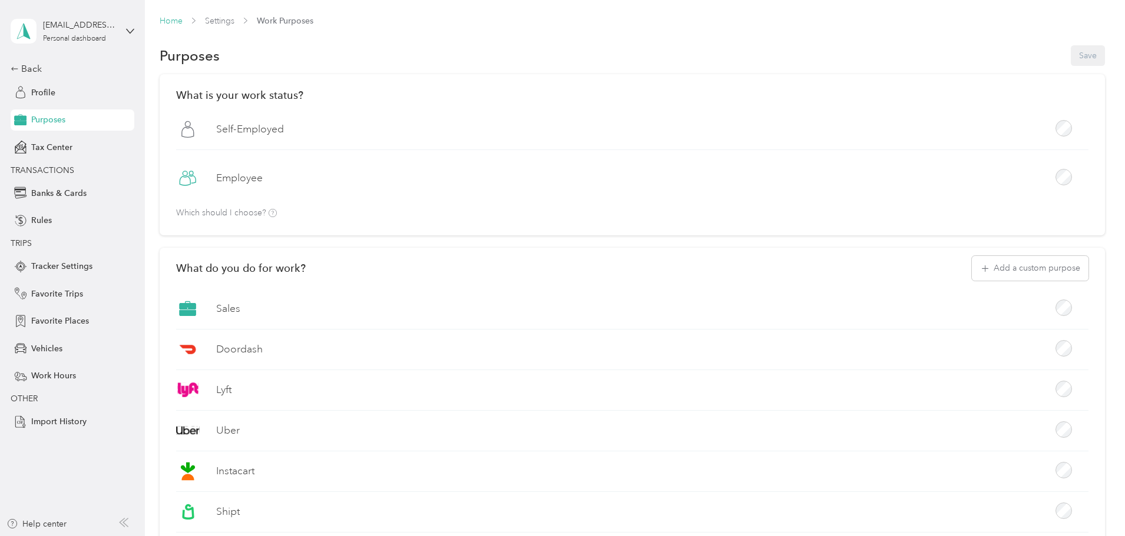
click at [183, 21] on link "Home" at bounding box center [171, 21] width 23 height 10
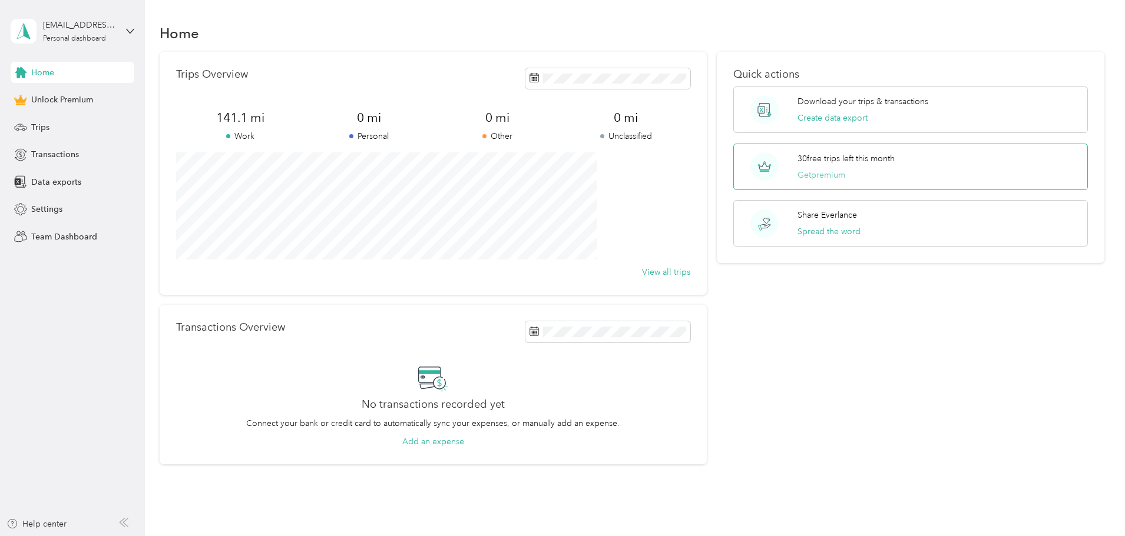
click at [803, 177] on button "Get premium" at bounding box center [821, 175] width 48 height 12
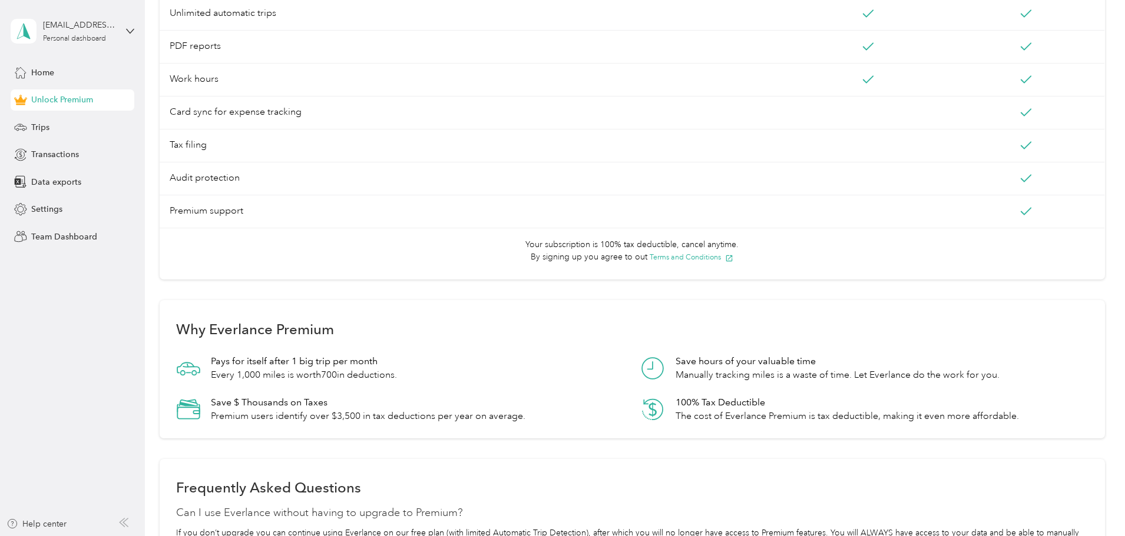
scroll to position [589, 0]
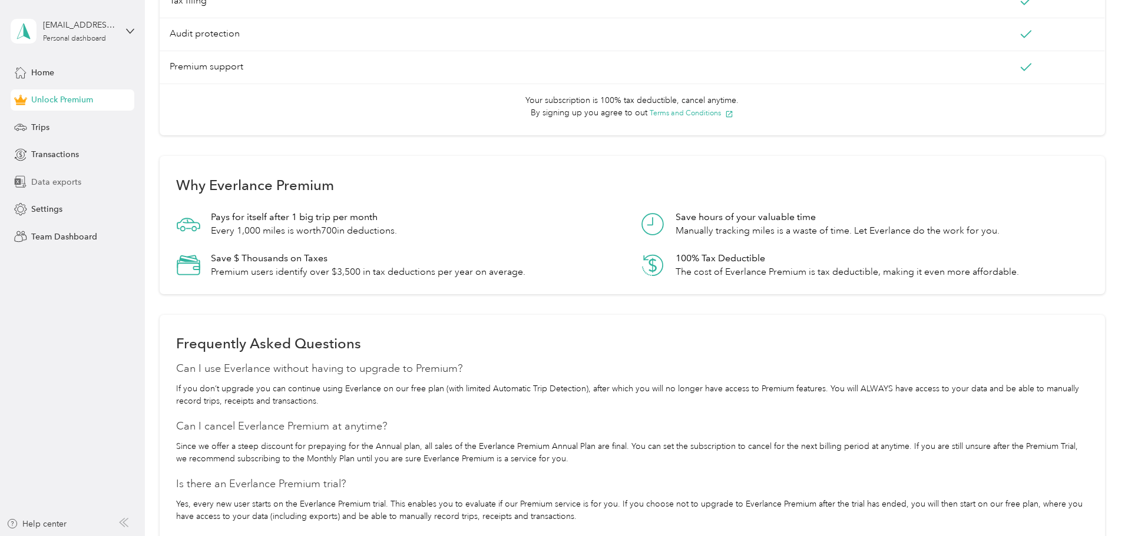
click at [72, 185] on span "Data exports" at bounding box center [56, 182] width 50 height 12
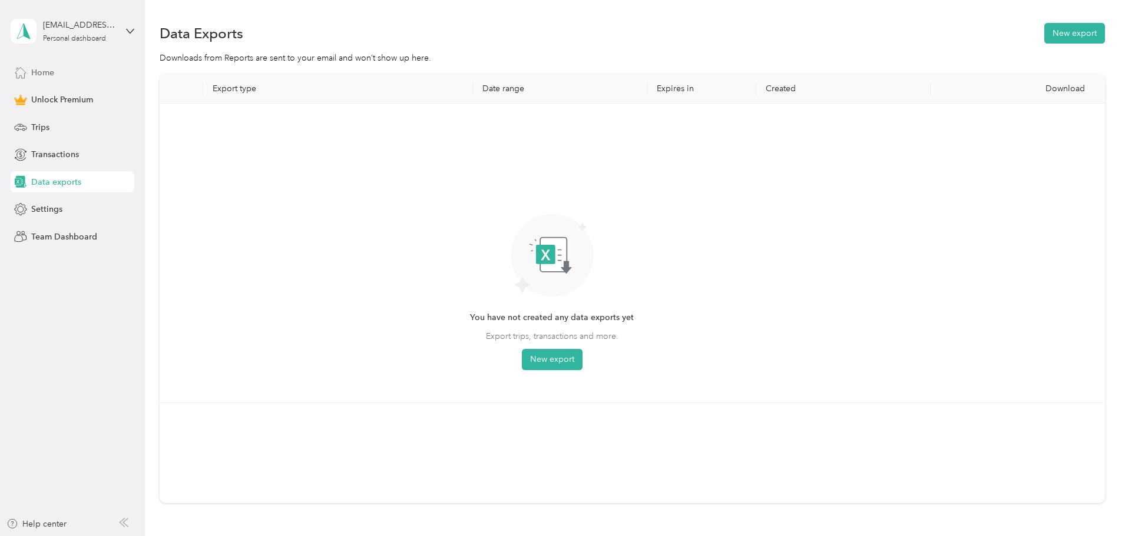
click at [56, 70] on div "Home" at bounding box center [73, 72] width 124 height 21
